Goal: Task Accomplishment & Management: Manage account settings

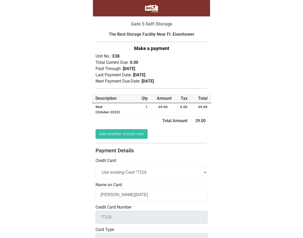
click at [169, 154] on div "The Best Storage Facility Near Ft. Eisenhower Make a payment Unit No.: E38 Qty" at bounding box center [151, 199] width 117 height 336
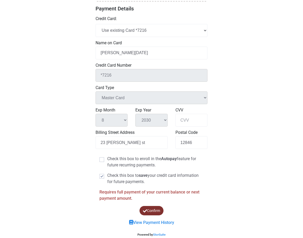
scroll to position [144, 0]
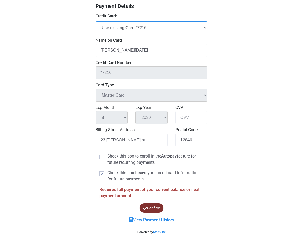
select select "add_new"
select select
checkbox input "false"
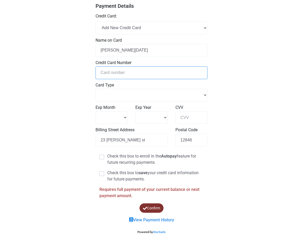
click at [125, 70] on input "tel" at bounding box center [151, 72] width 112 height 13
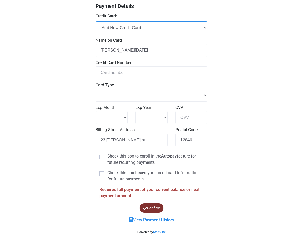
select select "Master Card"
type input "*7216"
select select "Master Card"
select select "8"
select select "2030"
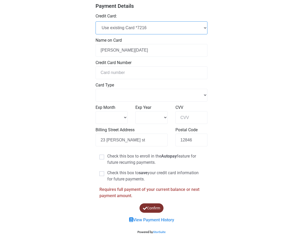
checkbox input "true"
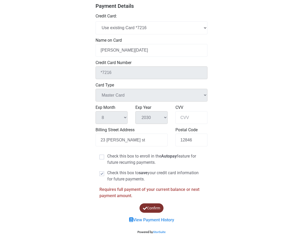
click at [156, 208] on button "Confirm" at bounding box center [151, 208] width 24 height 10
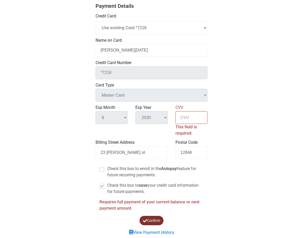
click at [203, 117] on input "CVV" at bounding box center [191, 117] width 32 height 13
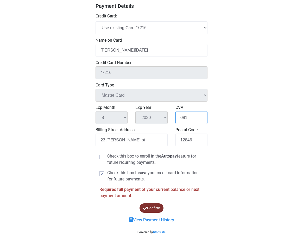
type input "081"
click at [159, 206] on button "Confirm" at bounding box center [151, 208] width 24 height 10
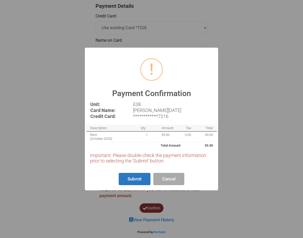
click at [133, 179] on button "Submit" at bounding box center [135, 179] width 32 height 12
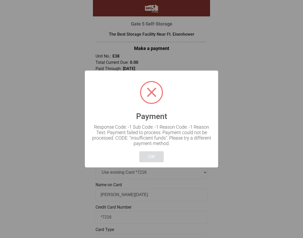
click at [154, 154] on button "OK" at bounding box center [151, 156] width 24 height 11
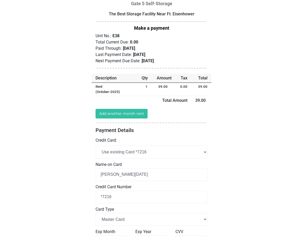
scroll to position [20, 0]
select select "add_new"
select select
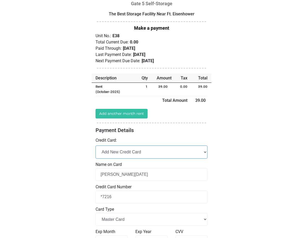
checkbox input "false"
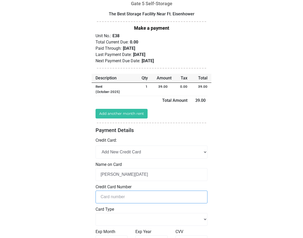
click at [126, 192] on input "tel" at bounding box center [151, 196] width 112 height 13
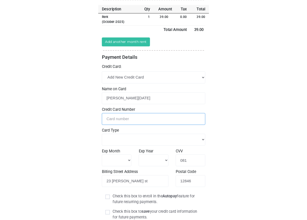
scroll to position [90, 0]
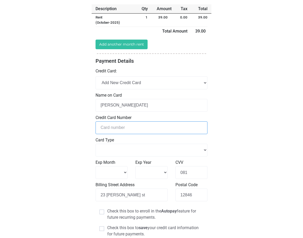
click at [123, 128] on input "tel" at bounding box center [151, 127] width 112 height 13
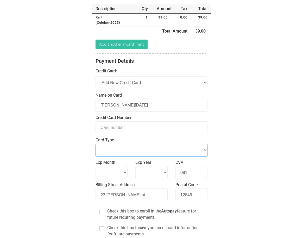
select select "Master Card"
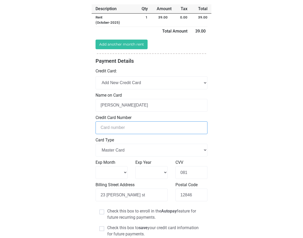
click at [119, 126] on input "tel" at bounding box center [151, 127] width 112 height 13
click at [128, 125] on input "tel" at bounding box center [151, 127] width 112 height 13
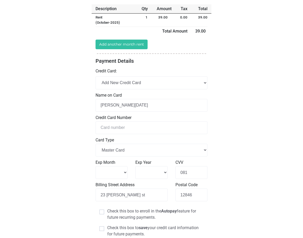
click at [131, 120] on label "Credit Card Number" at bounding box center [151, 117] width 112 height 6
click at [120, 165] on div "Exp Month 1 2 3 4" at bounding box center [111, 169] width 32 height 20
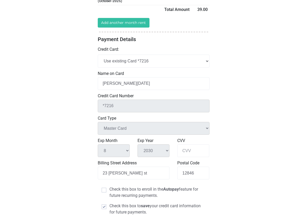
scroll to position [113, 0]
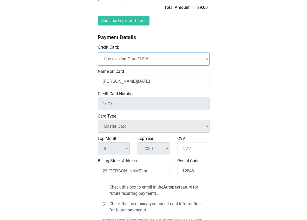
select select "add_new"
select select
checkbox input "false"
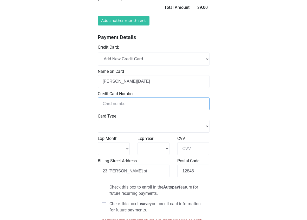
click at [120, 102] on input "tel" at bounding box center [154, 104] width 112 height 13
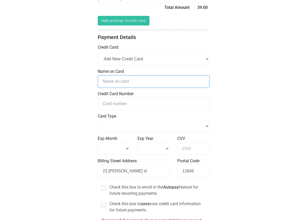
type input "[PERSON_NAME] [PERSON_NAME]"
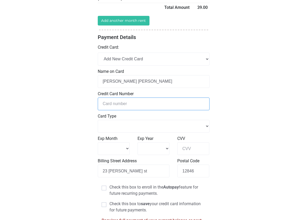
select select
type input "[CREDIT_CARD_NUMBER]"
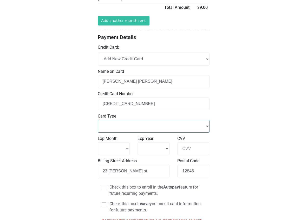
select select "Master Card"
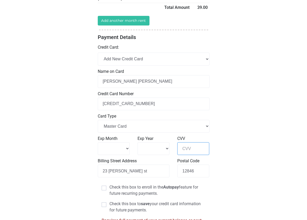
type input "974"
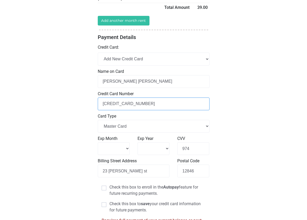
click at [202, 102] on input "[CREDIT_CARD_NUMBER]" at bounding box center [154, 104] width 112 height 13
click at [228, 101] on div "Loading... Gate 5 Self-Storage The Best Storage Facility Near Ft. Eisenhower Un…" at bounding box center [153, 80] width 307 height 386
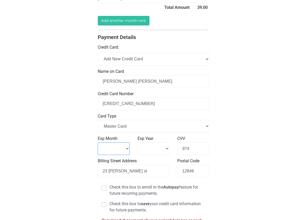
select select "8"
select select "2030"
click at [229, 164] on div "Loading... Gate 5 Self-Storage The Best Storage Facility Near Ft. Eisenhower Un…" at bounding box center [153, 80] width 307 height 386
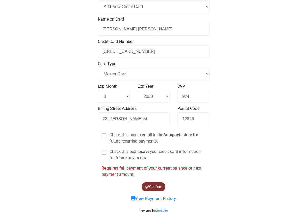
scroll to position [165, 0]
click at [157, 153] on label "Check this box to save your credit card information for future payments." at bounding box center [154, 155] width 104 height 12
click at [113, 152] on input "Check this box to save your credit card information for future payments." at bounding box center [111, 150] width 3 height 3
checkbox input "true"
click at [158, 185] on button "Confirm" at bounding box center [154, 187] width 28 height 11
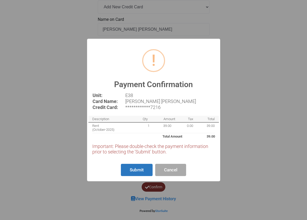
click at [127, 167] on button "Submit" at bounding box center [137, 170] width 32 height 12
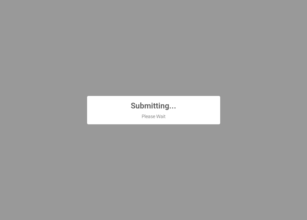
click at [237, 55] on div "? ! i Submitting... × Please Wait OK Cancel" at bounding box center [153, 110] width 307 height 220
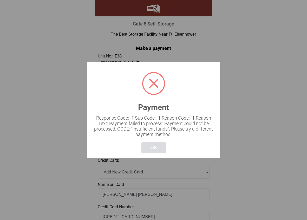
click at [151, 149] on button "OK" at bounding box center [154, 147] width 24 height 11
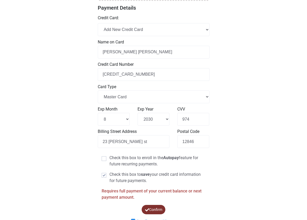
scroll to position [159, 0]
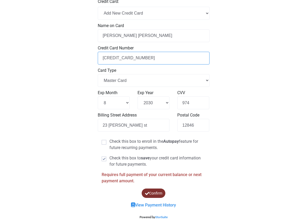
click at [158, 60] on input "[CREDIT_CARD_NUMBER]" at bounding box center [154, 58] width 112 height 13
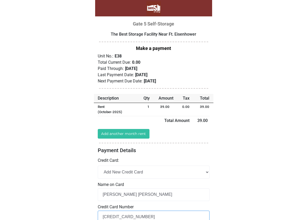
scroll to position [0, 0]
click at [141, 165] on div "Credit Card: Add New Credit Card Use existing Card *7216" at bounding box center [154, 167] width 112 height 21
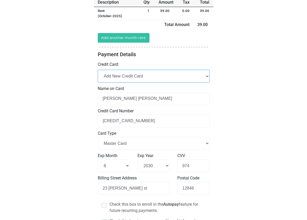
scroll to position [97, 0]
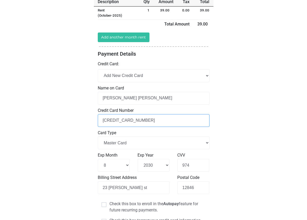
click at [183, 120] on input "[CREDIT_CARD_NUMBER]" at bounding box center [154, 120] width 112 height 13
click at [199, 122] on input "[CREDIT_CARD_NUMBER]" at bounding box center [154, 120] width 112 height 13
click at [205, 118] on input "[CREDIT_CARD_NUMBER]" at bounding box center [154, 120] width 112 height 13
click at [226, 110] on div "Loading... Gate 5 Self-Storage The Best Storage Facility Near Ft. Eisenhower Un…" at bounding box center [153, 96] width 307 height 386
click at [213, 58] on div "Loading... Gate 5 Self-Storage The Best Storage Facility Near Ft. Eisenhower Un…" at bounding box center [153, 96] width 307 height 386
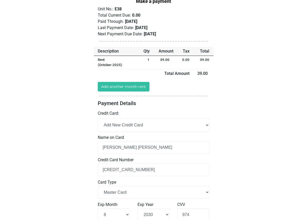
scroll to position [49, 0]
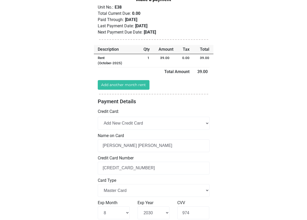
drag, startPoint x: 113, startPoint y: 19, endPoint x: 152, endPoint y: 18, distance: 39.1
click at [152, 18] on div "Paid Through: [DATE]" at bounding box center [154, 20] width 112 height 6
drag, startPoint x: 103, startPoint y: 32, endPoint x: 177, endPoint y: 31, distance: 73.9
click at [176, 31] on div "Next Payment Due Date: [DATE]" at bounding box center [154, 32] width 112 height 6
click at [249, 64] on div "Loading... Gate 5 Self-Storage The Best Storage Facility Near Ft. Eisenhower Un…" at bounding box center [153, 144] width 307 height 386
